Goal: Find specific page/section: Find specific page/section

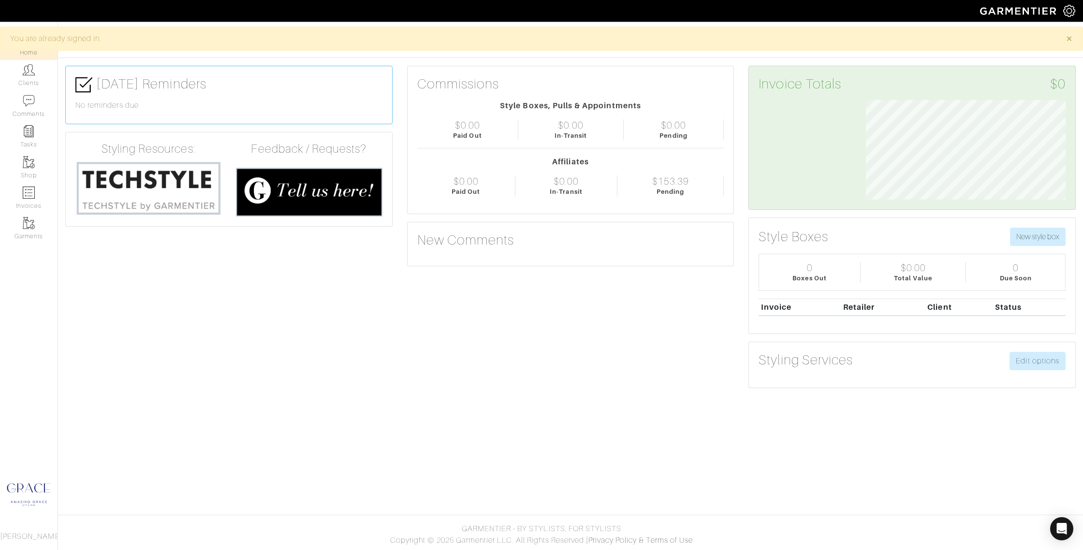
scroll to position [100, 214]
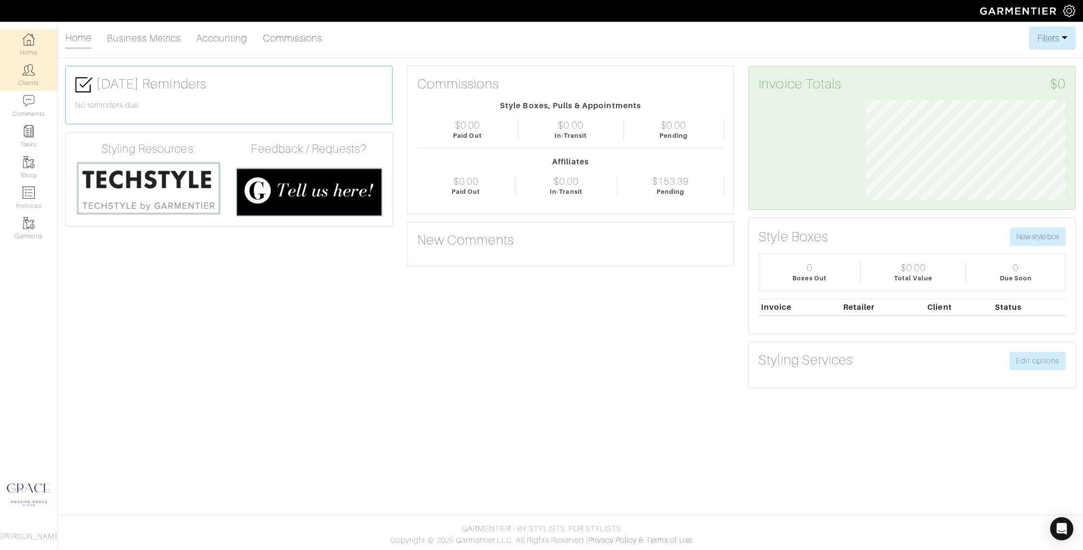
click at [29, 79] on link "Clients" at bounding box center [29, 75] width 58 height 30
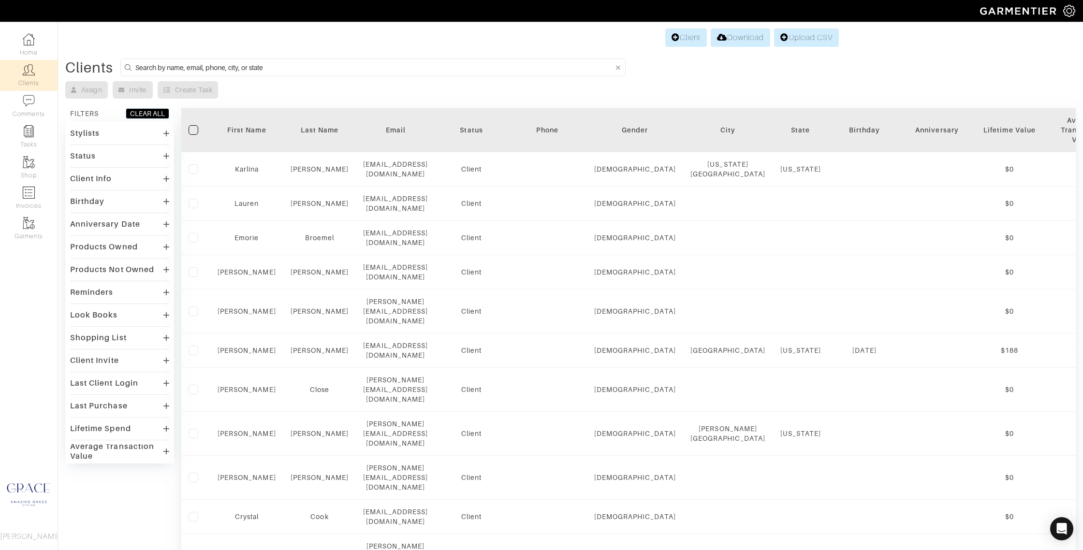
click at [241, 65] on input at bounding box center [374, 67] width 479 height 12
type input "rider"
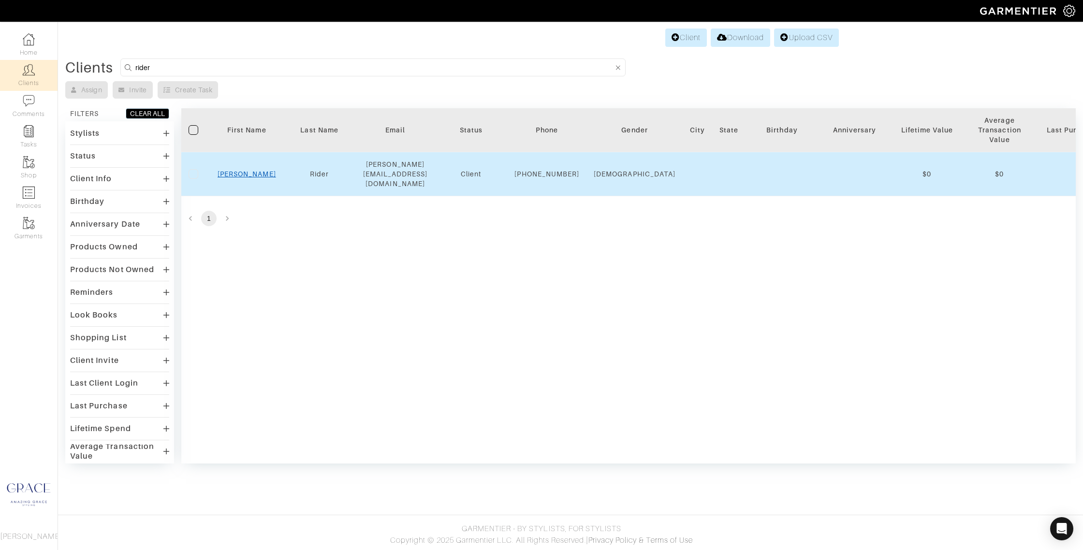
click at [245, 174] on link "Liz" at bounding box center [247, 174] width 59 height 8
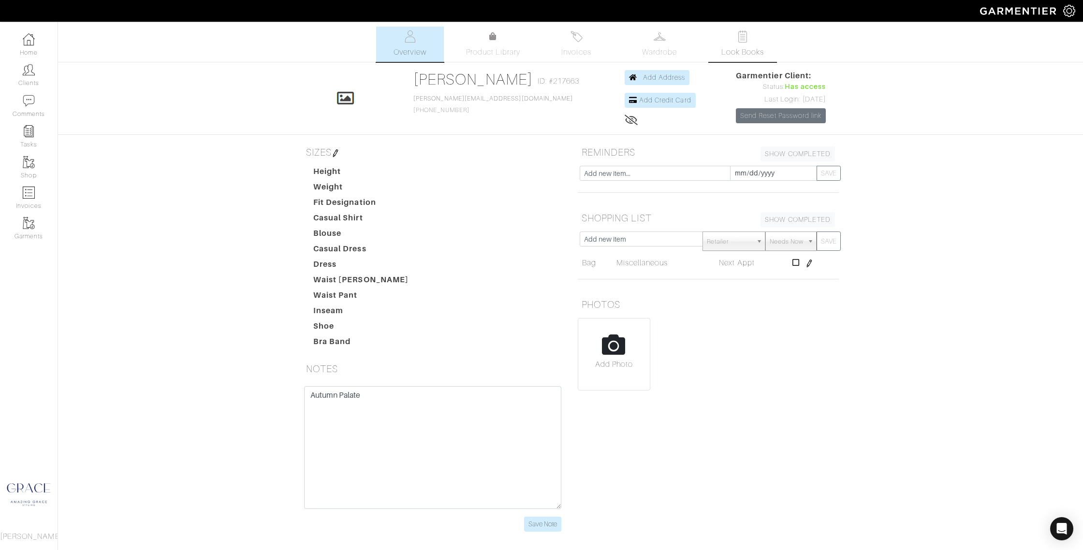
drag, startPoint x: 749, startPoint y: 40, endPoint x: 737, endPoint y: 42, distance: 12.2
click at [749, 40] on link "Look Books" at bounding box center [743, 44] width 68 height 35
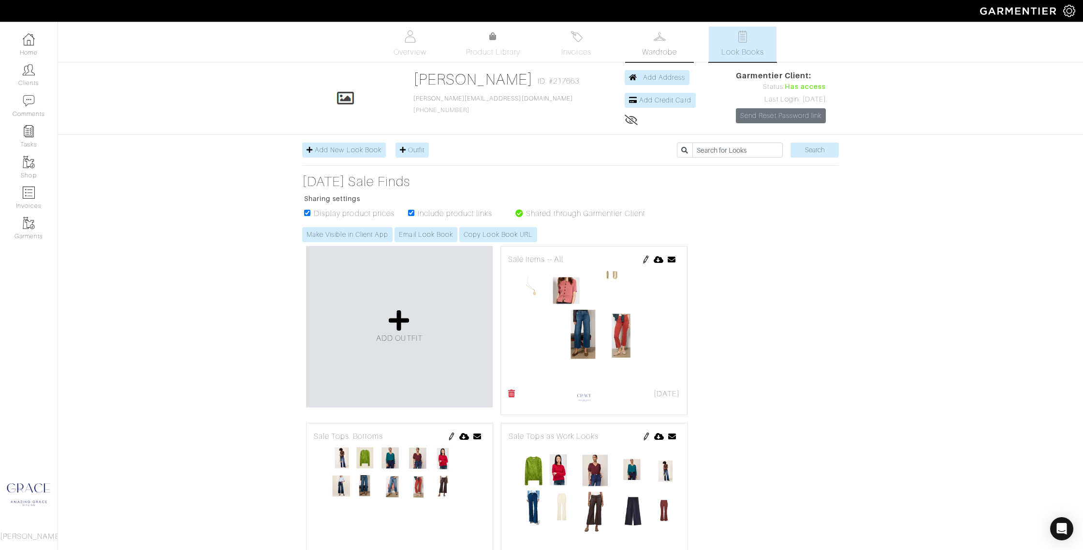
click at [661, 44] on link "Wardrobe" at bounding box center [660, 44] width 68 height 35
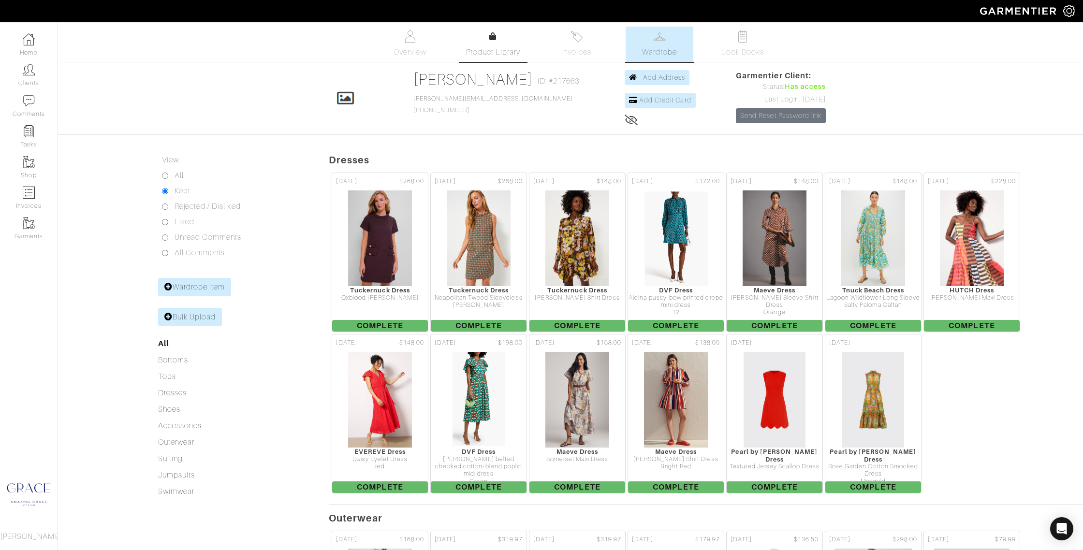
click at [493, 53] on span "Product Library" at bounding box center [493, 52] width 55 height 12
